Goal: Task Accomplishment & Management: Manage account settings

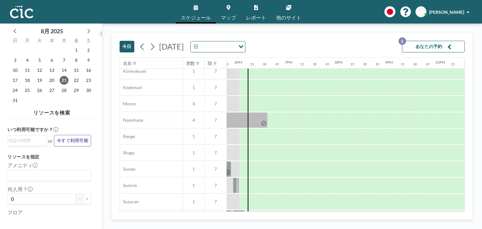
scroll to position [439, 891]
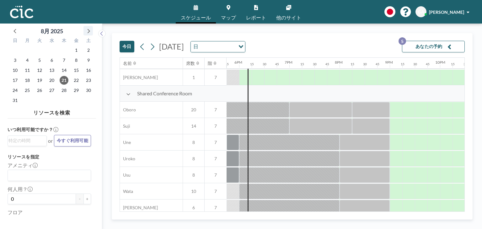
click at [85, 28] on icon at bounding box center [88, 31] width 8 height 8
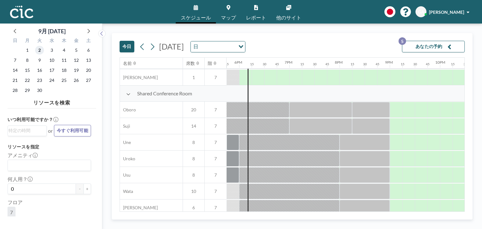
click at [43, 50] on span "2" at bounding box center [39, 50] width 9 height 9
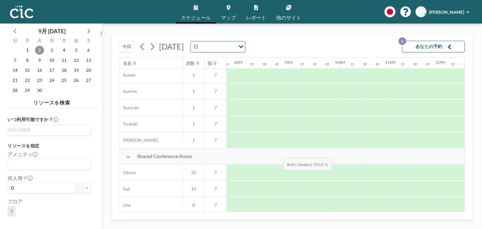
scroll to position [447, 389]
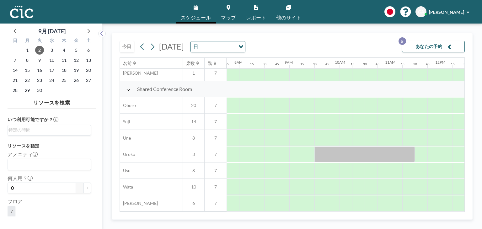
drag, startPoint x: 298, startPoint y: 212, endPoint x: 312, endPoint y: 209, distance: 14.2
click at [312, 209] on div "[DATE] [DATE] 日 Loading... あなたの予約 5 名前 席数 階 12AM 15 30 45 1AM 15 30 45 2AM 15 3…" at bounding box center [292, 126] width 361 height 187
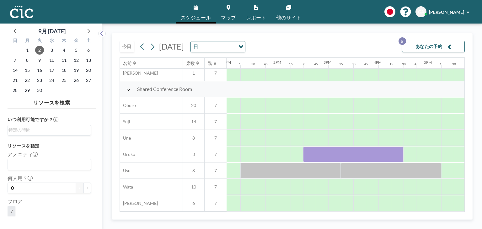
scroll to position [447, 646]
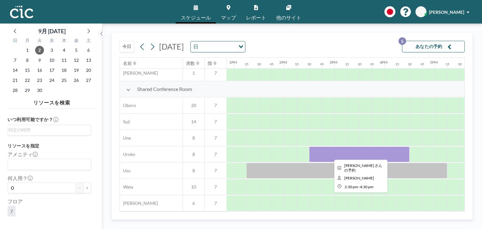
click at [355, 153] on div at bounding box center [359, 155] width 100 height 16
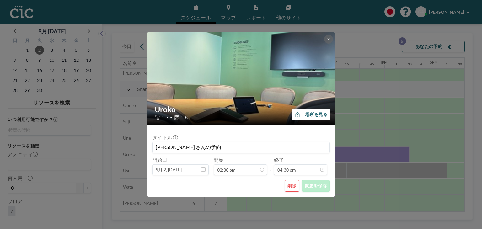
click at [355, 153] on div "Uroko 階： 7 • 席： 8 場所を見る タイトル [PERSON_NAME] さんの予約 開始日 9月 2, [DATE] 開始 02:30 pm -…" at bounding box center [241, 114] width 482 height 229
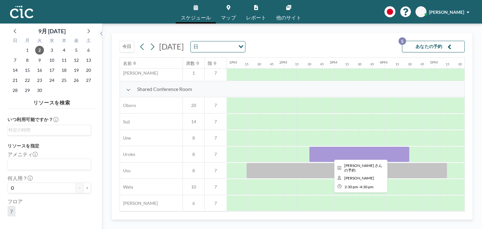
click at [355, 153] on div at bounding box center [359, 155] width 100 height 16
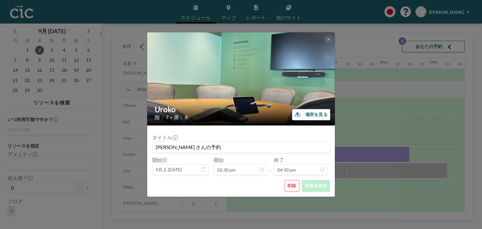
scroll to position [738, 0]
click at [288, 187] on button "削除" at bounding box center [292, 186] width 15 height 12
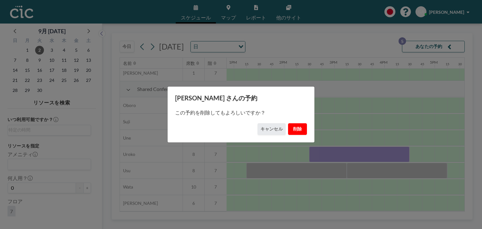
click at [291, 128] on button "削除" at bounding box center [297, 129] width 19 height 12
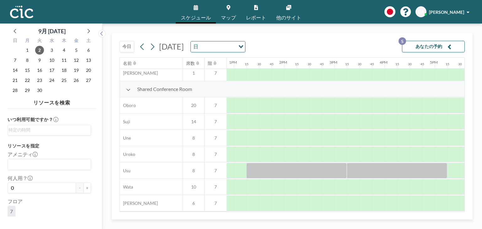
click at [46, 51] on div "3" at bounding box center [52, 50] width 12 height 10
click at [50, 51] on span "3" at bounding box center [51, 50] width 9 height 9
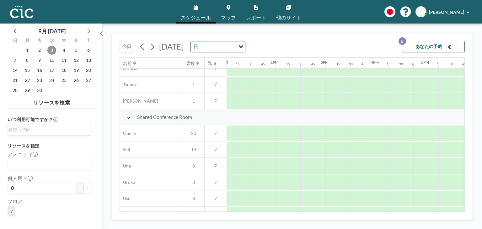
scroll to position [416, 658]
click at [274, 132] on div at bounding box center [278, 134] width 13 height 16
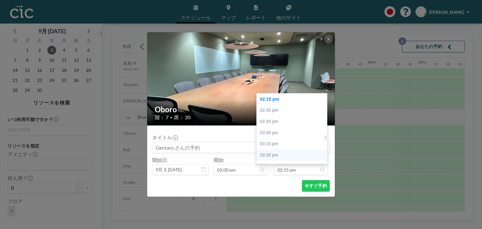
scroll to position [699, 0]
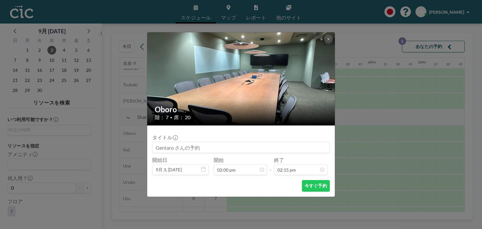
click at [377, 140] on div "Oboro 階： 7 • 席： 20 タイトル 開始日 9月 3, [DATE] 開始 02:00 pm - 終了 02:15 pm 今すぐ予約" at bounding box center [241, 114] width 482 height 229
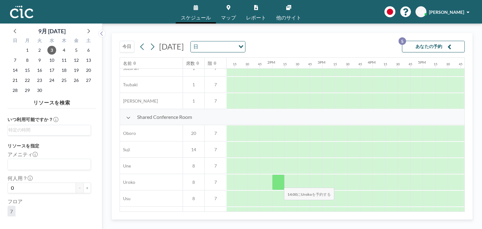
click at [279, 184] on div at bounding box center [278, 183] width 13 height 16
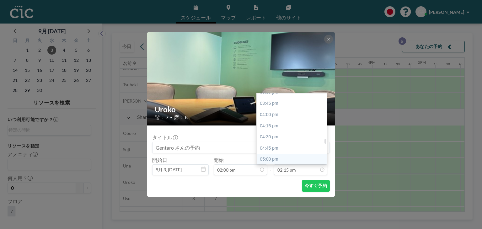
scroll to position [668, 0]
click at [291, 145] on div "04:00 pm" at bounding box center [293, 146] width 73 height 11
type input "04:00 pm"
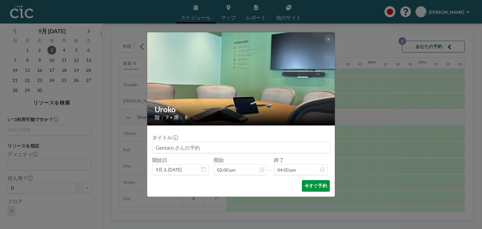
scroll to position [715, 0]
click at [320, 188] on button "今すぐ予約" at bounding box center [316, 186] width 28 height 12
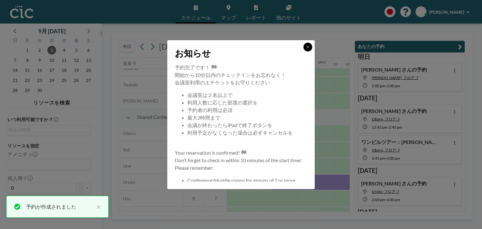
click at [307, 50] on button at bounding box center [308, 47] width 9 height 9
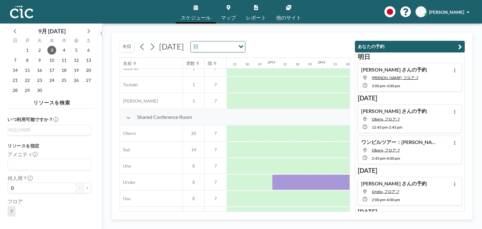
click at [458, 49] on icon "button" at bounding box center [460, 47] width 4 height 8
